Goal: Information Seeking & Learning: Find specific fact

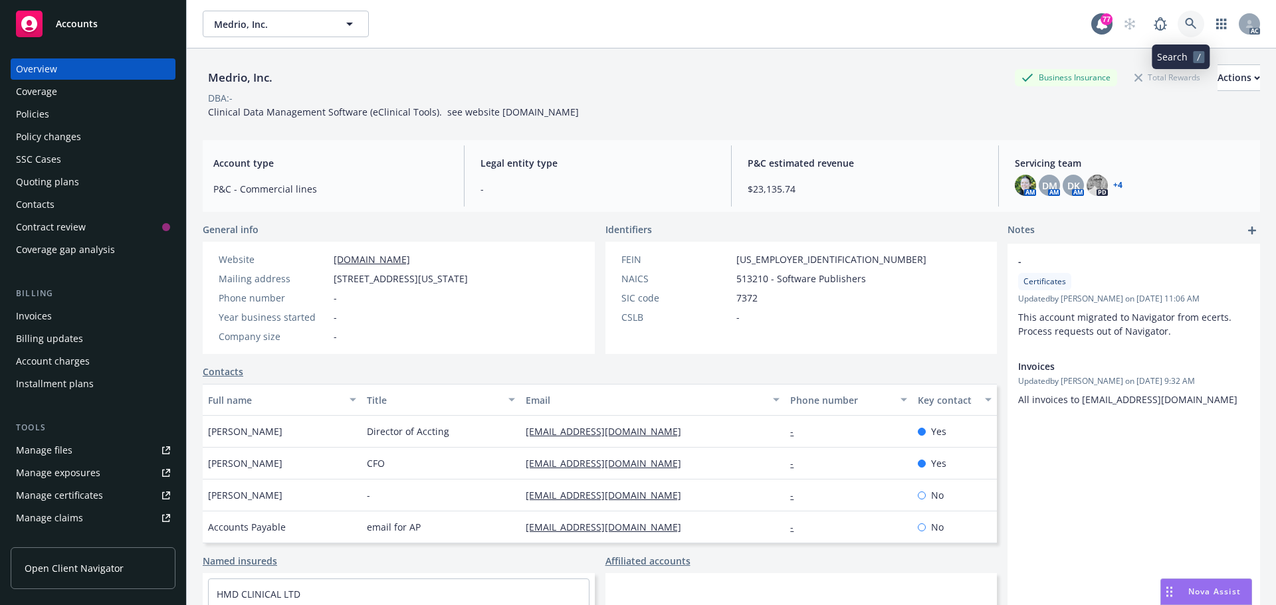
click at [1191, 24] on link at bounding box center [1190, 24] width 27 height 27
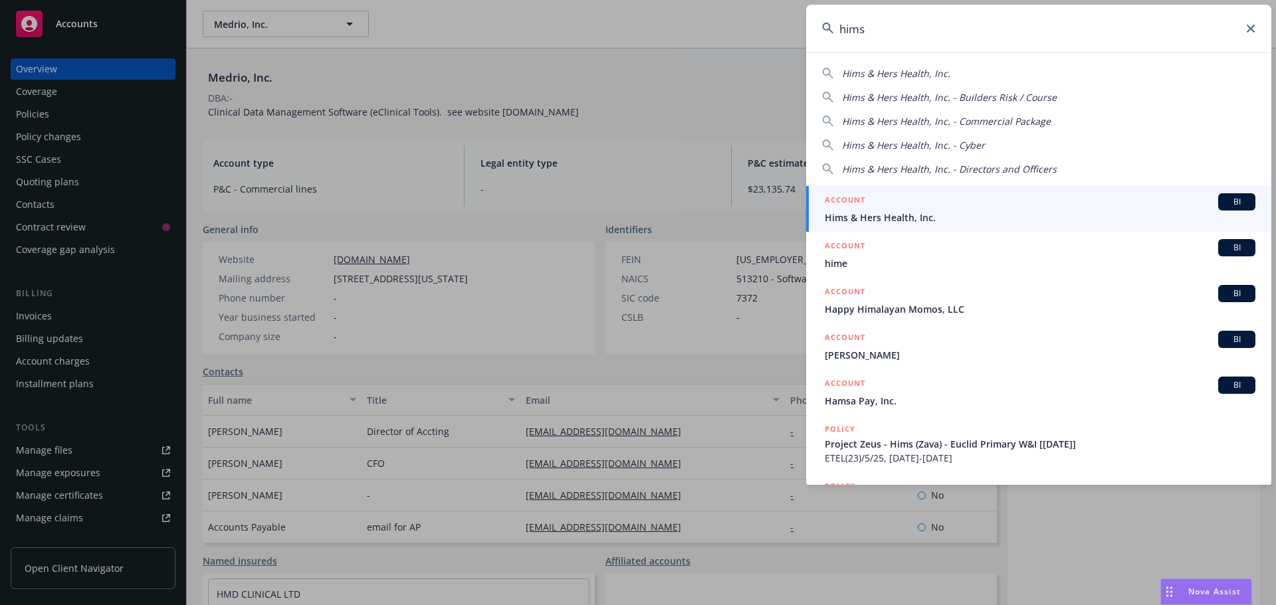
type input "hims"
click at [1017, 207] on div "ACCOUNT BI" at bounding box center [1040, 201] width 431 height 17
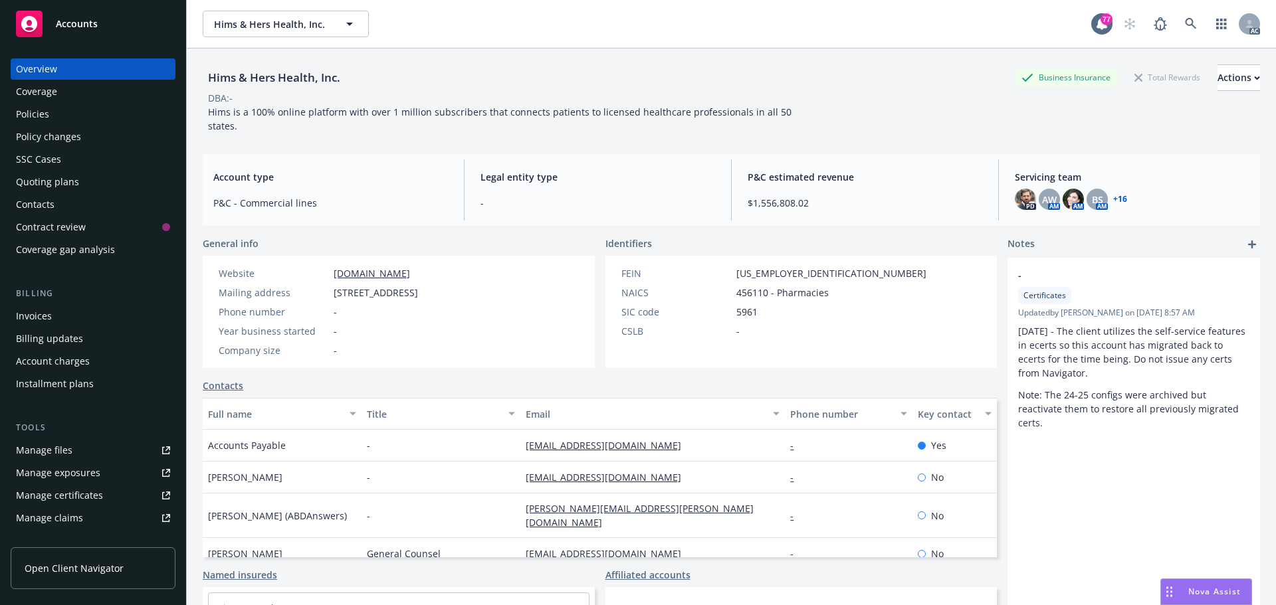
click at [81, 121] on div "Policies" at bounding box center [93, 114] width 154 height 21
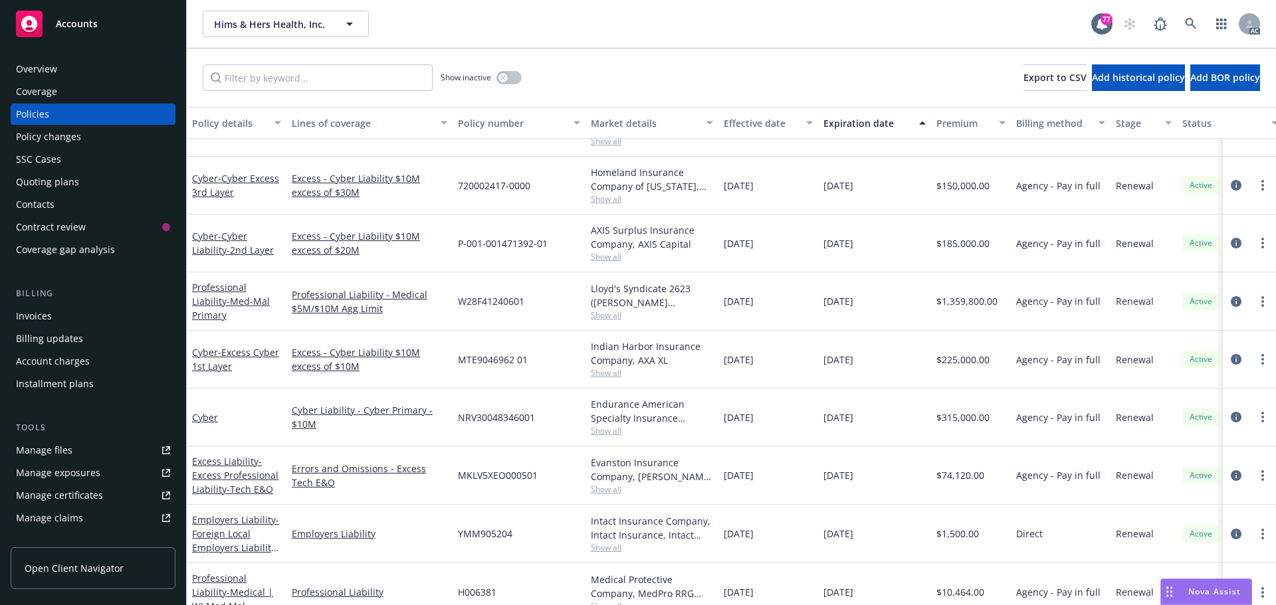
scroll to position [532, 0]
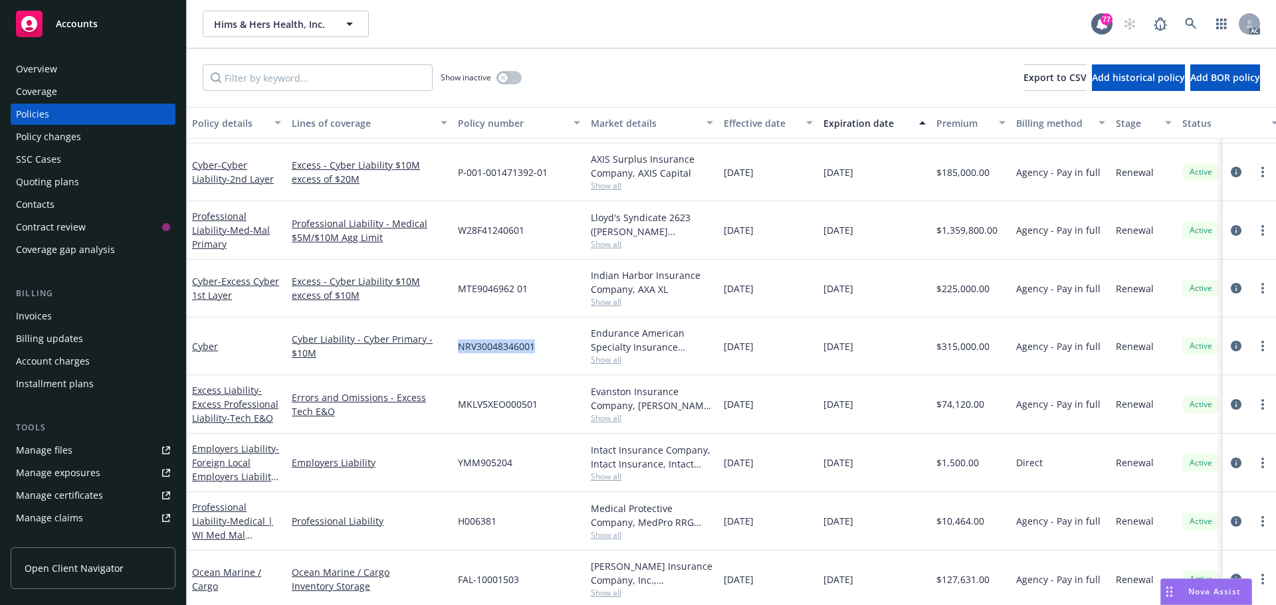
drag, startPoint x: 540, startPoint y: 348, endPoint x: 458, endPoint y: 349, distance: 81.1
click at [458, 349] on div "NRV30048346001" at bounding box center [518, 347] width 133 height 58
copy span "NRV30048346001"
click at [598, 355] on span "Show all" at bounding box center [652, 359] width 122 height 11
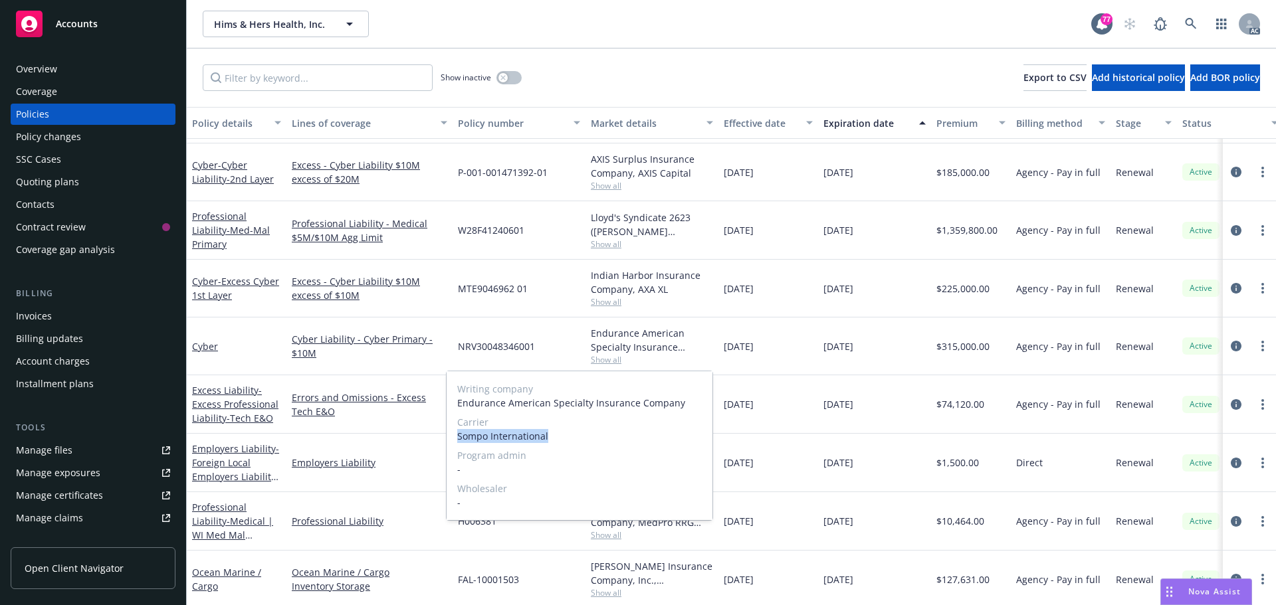
drag, startPoint x: 549, startPoint y: 435, endPoint x: 455, endPoint y: 437, distance: 93.7
click at [455, 437] on div "Writing company Endurance American Specialty Insurance Company Carrier Sompo In…" at bounding box center [579, 445] width 266 height 149
copy span "Sompo International"
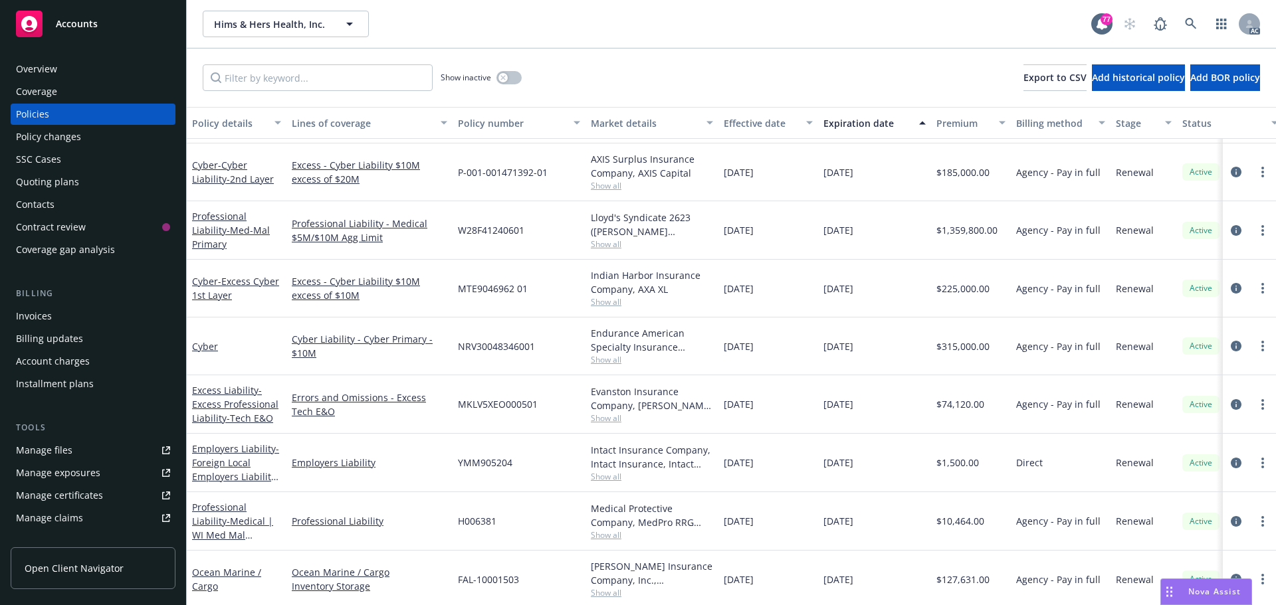
click at [47, 73] on div "Overview" at bounding box center [36, 68] width 41 height 21
